Goal: Task Accomplishment & Management: Use online tool/utility

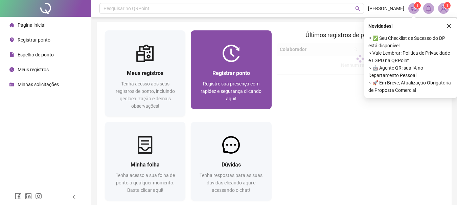
click at [252, 62] on div at bounding box center [231, 54] width 81 height 18
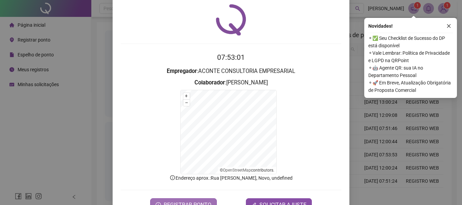
scroll to position [42, 0]
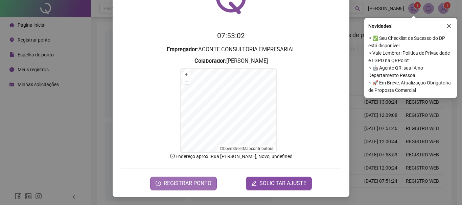
click at [168, 184] on span "REGISTRAR PONTO" at bounding box center [188, 184] width 48 height 8
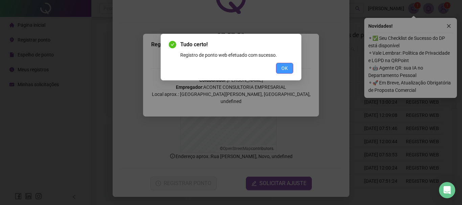
click at [280, 69] on button "OK" at bounding box center [284, 68] width 17 height 11
